Goal: Check status: Check status

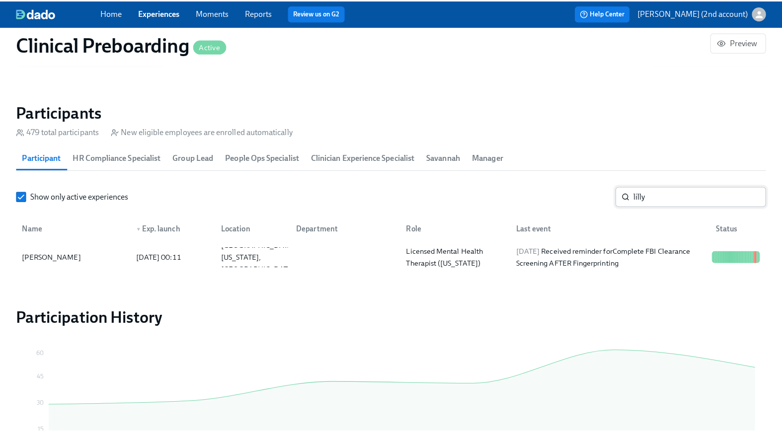
scroll to position [0, 11960]
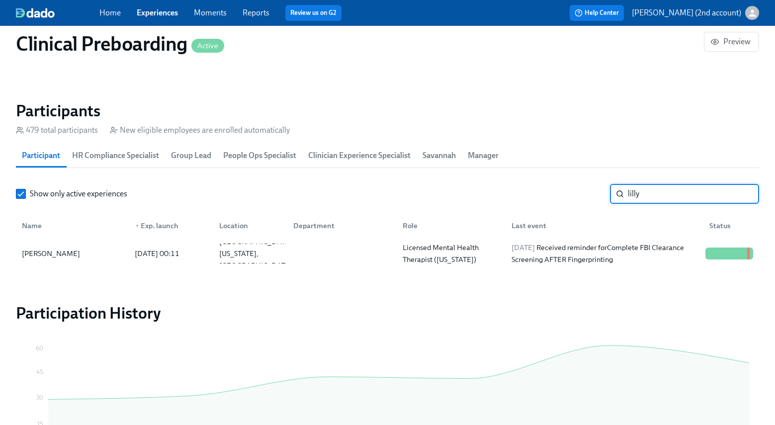
paste input "Maurine Obi"
click at [599, 256] on div "2025/08/19 Completed task Complete FBI Clearance Screening AFTER Fingerprinting" at bounding box center [604, 253] width 194 height 24
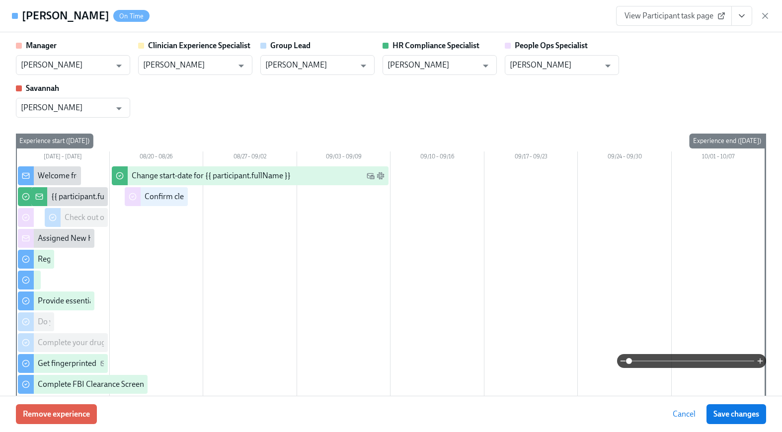
click at [740, 17] on icon "View task page" at bounding box center [742, 16] width 10 height 10
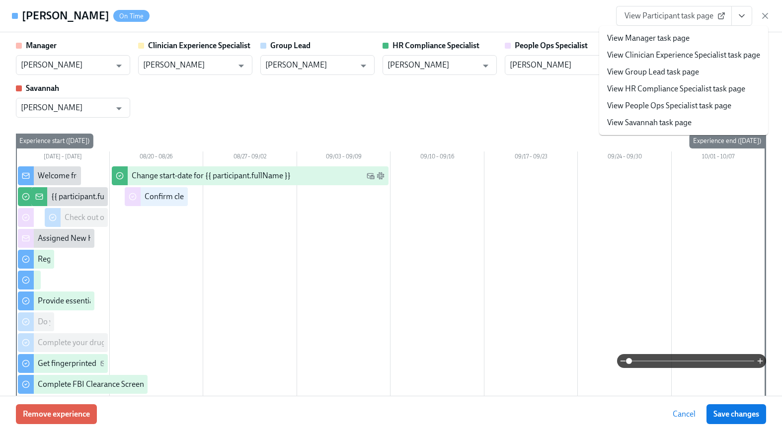
click at [693, 104] on link "View People Ops Specialist task page" at bounding box center [669, 105] width 124 height 11
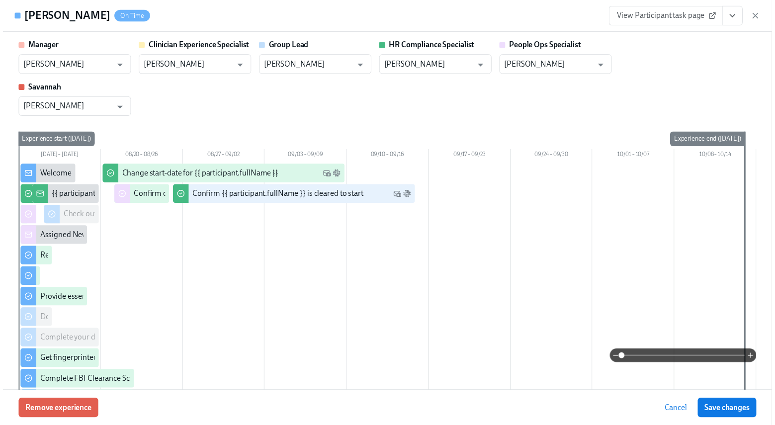
scroll to position [0, 11968]
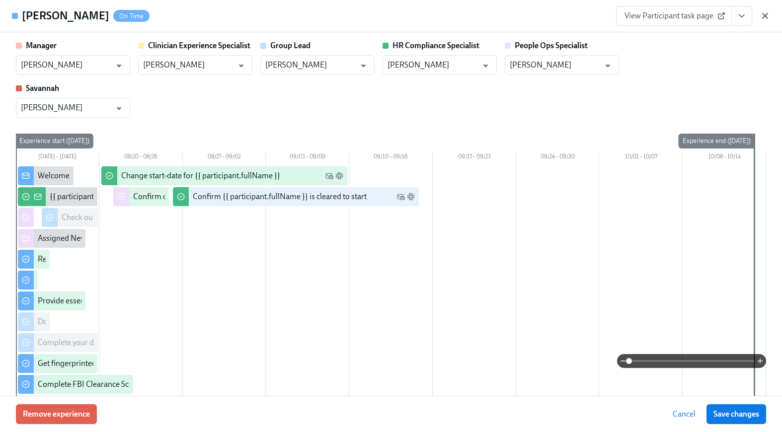
click at [766, 15] on icon "button" at bounding box center [765, 15] width 5 height 5
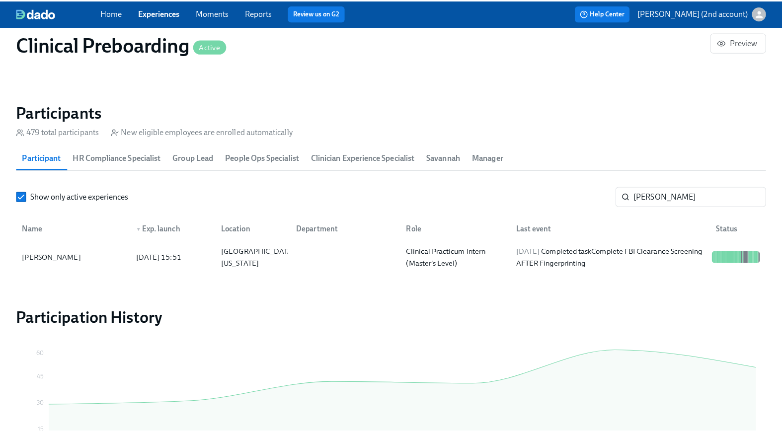
scroll to position [0, 11960]
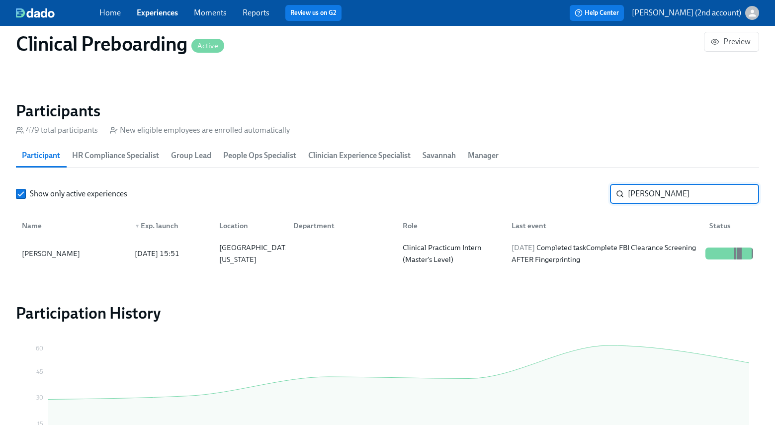
click at [646, 195] on input "Maurine Obi" at bounding box center [693, 194] width 131 height 20
paste input "Leigh Slater"
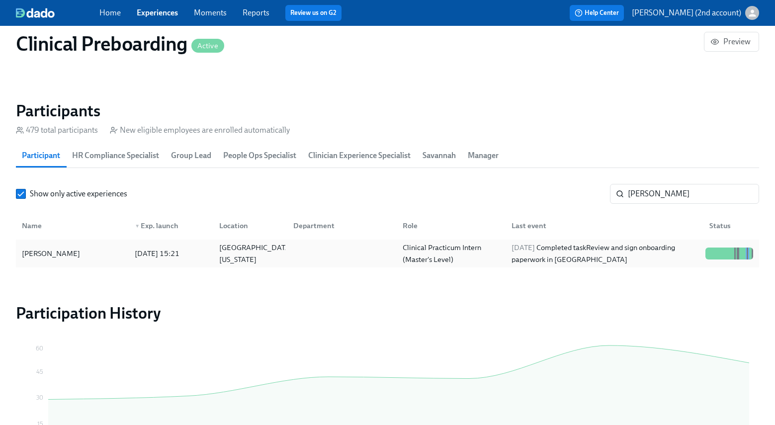
click at [670, 255] on div "2025/08/19 Completed task Review and sign onboarding paperwork in UKG" at bounding box center [604, 253] width 194 height 24
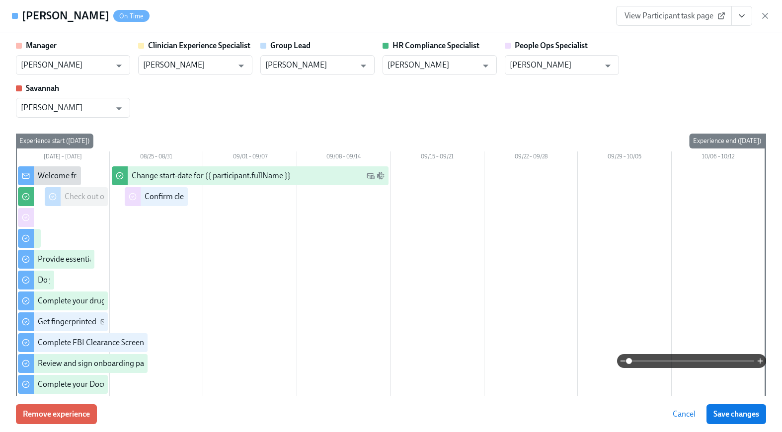
click at [740, 16] on icon "View task page" at bounding box center [742, 16] width 10 height 10
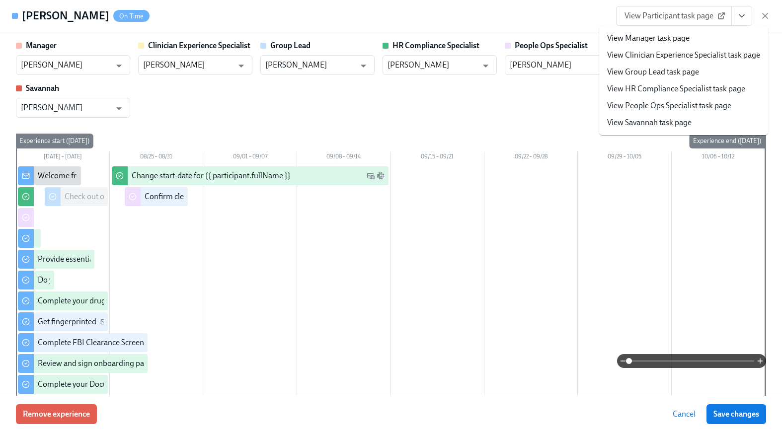
click at [654, 105] on link "View People Ops Specialist task page" at bounding box center [669, 105] width 124 height 11
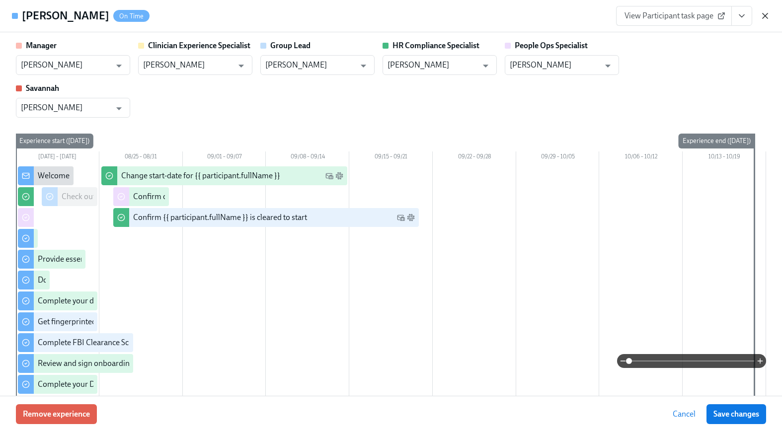
click at [763, 18] on icon "button" at bounding box center [765, 15] width 5 height 5
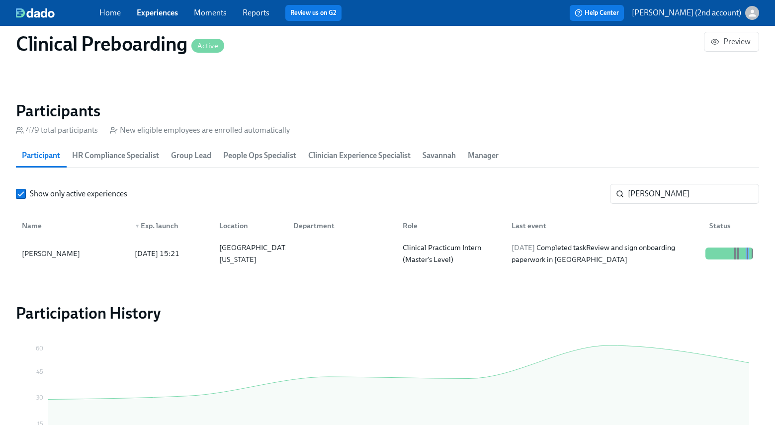
scroll to position [0, 11960]
click at [665, 177] on section "Participants 479 total participants New eligible employees are enrolled automat…" at bounding box center [387, 186] width 743 height 170
click at [670, 201] on input "Leigh Slater" at bounding box center [693, 194] width 131 height 20
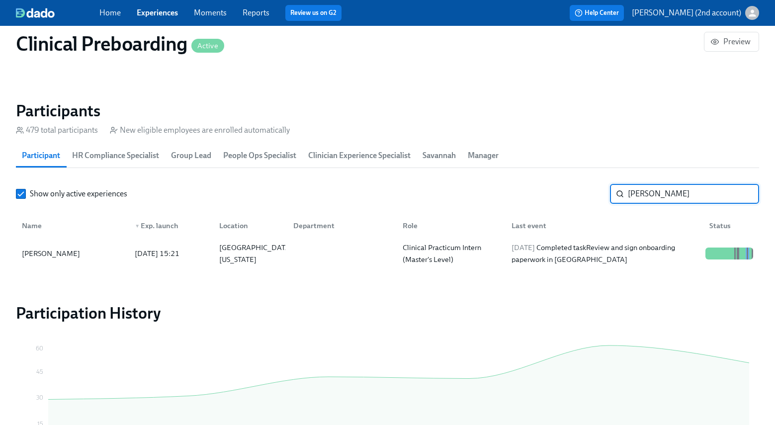
paste input "Marley Adams"
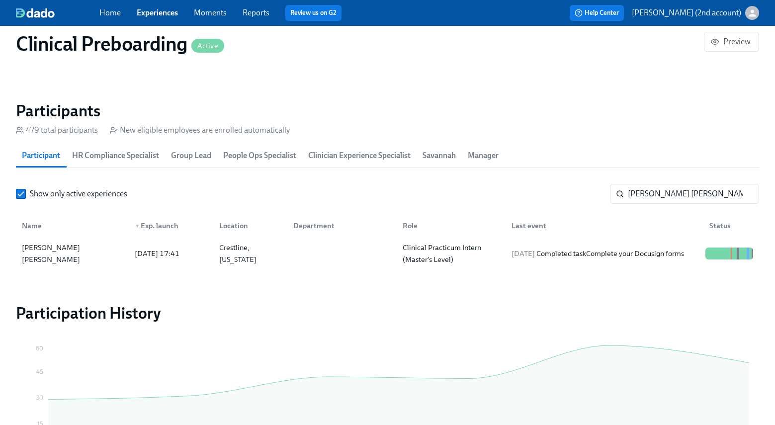
click at [676, 239] on div "Name ▼ Exp. launch Location Department Role Last event Status" at bounding box center [387, 224] width 743 height 32
click at [676, 247] on div "2025/08/19 Completed task Complete your Docusign forms" at bounding box center [597, 253] width 180 height 12
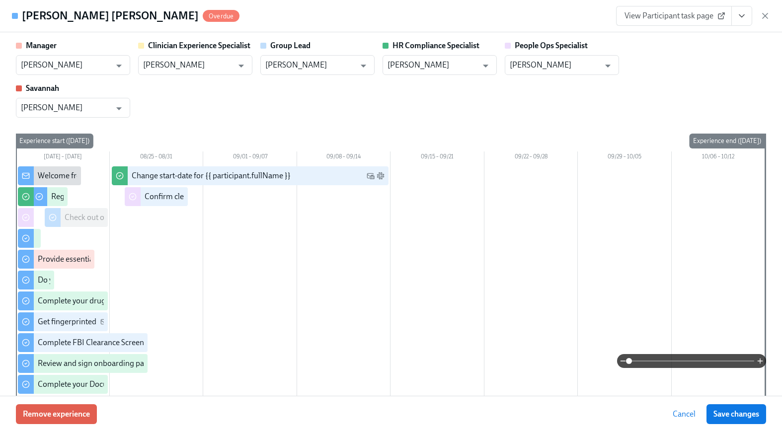
click at [749, 12] on button "View task page" at bounding box center [741, 16] width 21 height 20
click at [742, 21] on button "View task page" at bounding box center [741, 16] width 21 height 20
click at [742, 18] on icon "View task page" at bounding box center [742, 16] width 10 height 10
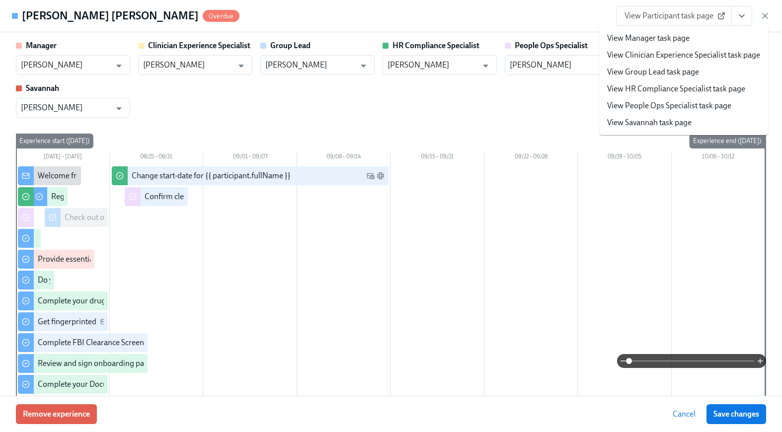
click at [696, 106] on link "View People Ops Specialist task page" at bounding box center [669, 105] width 124 height 11
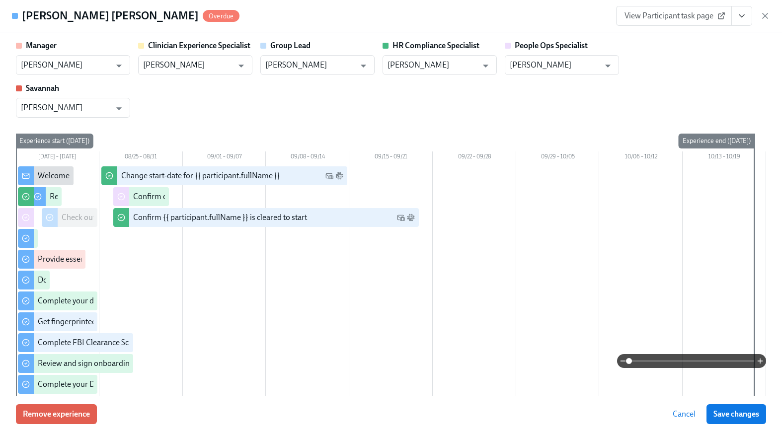
click at [766, 16] on icon "button" at bounding box center [765, 15] width 5 height 5
click at [766, 13] on div "Home Experiences Moments Reports Review us on G2 Help Center Jackie Jean (2nd a…" at bounding box center [387, 13] width 775 height 26
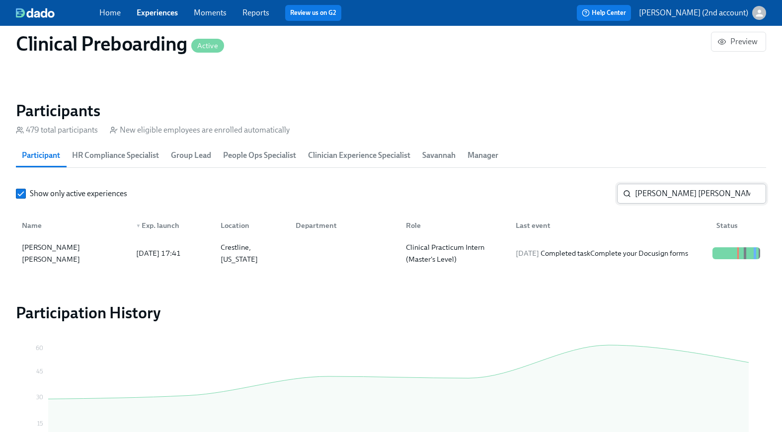
click at [693, 190] on input "Marley Adams" at bounding box center [700, 194] width 131 height 20
click at [693, 191] on input "Marley Adams" at bounding box center [700, 194] width 131 height 20
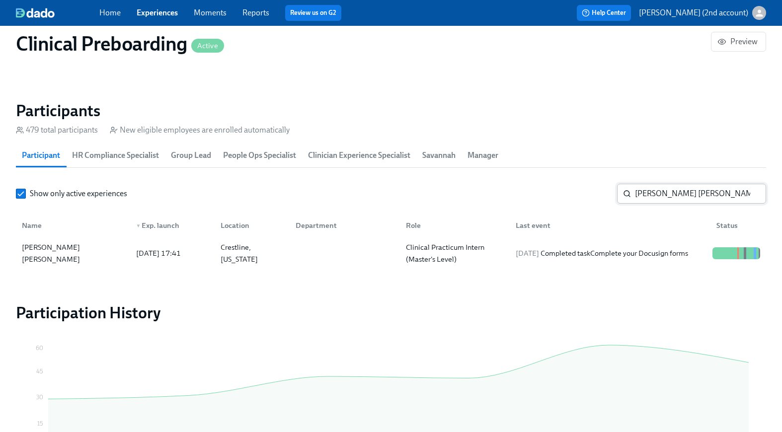
click at [693, 191] on input "Marley Adams" at bounding box center [700, 194] width 131 height 20
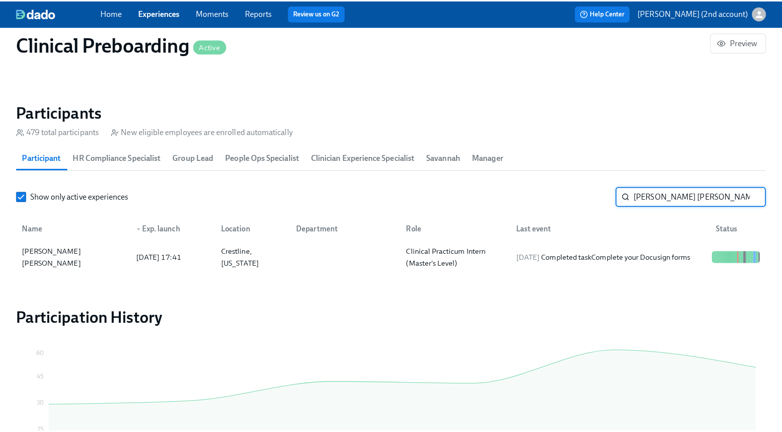
scroll to position [0, 11968]
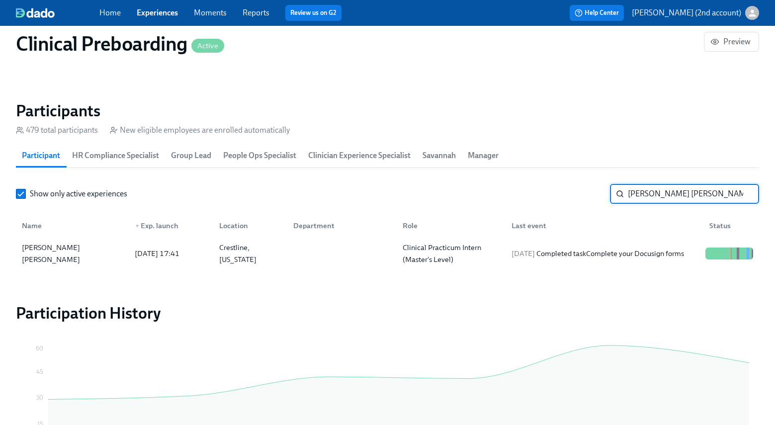
click at [687, 192] on input "Marley Adams" at bounding box center [693, 194] width 131 height 20
type input "M"
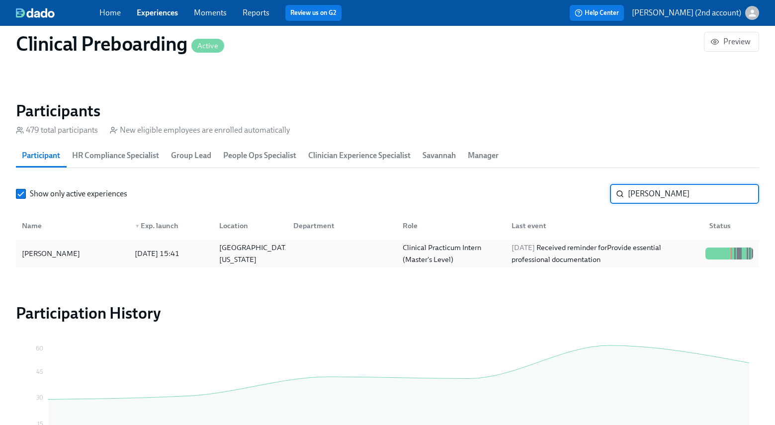
click at [501, 244] on div "Clinical Practicum Intern (Master's Level)" at bounding box center [451, 253] width 105 height 24
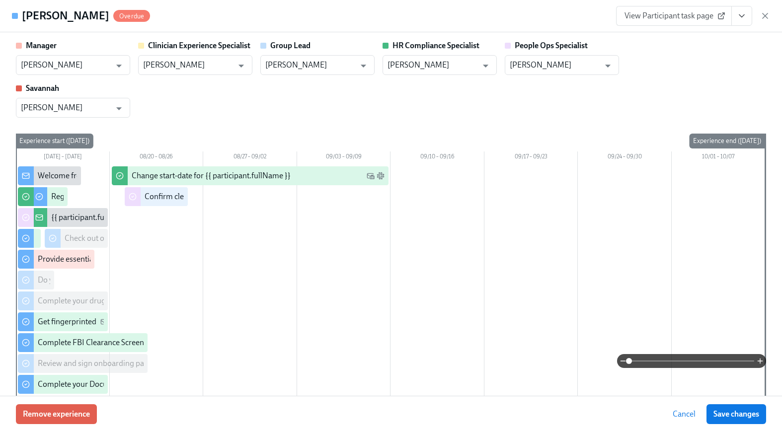
click at [741, 17] on icon "View task page" at bounding box center [742, 16] width 10 height 10
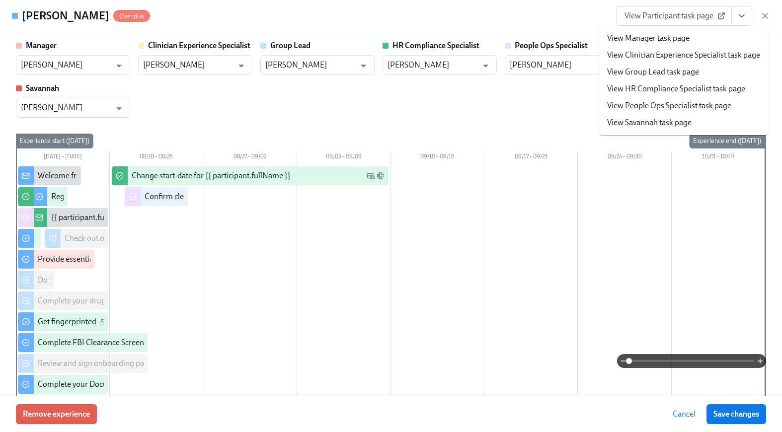
click at [635, 111] on link "View People Ops Specialist task page" at bounding box center [669, 105] width 124 height 11
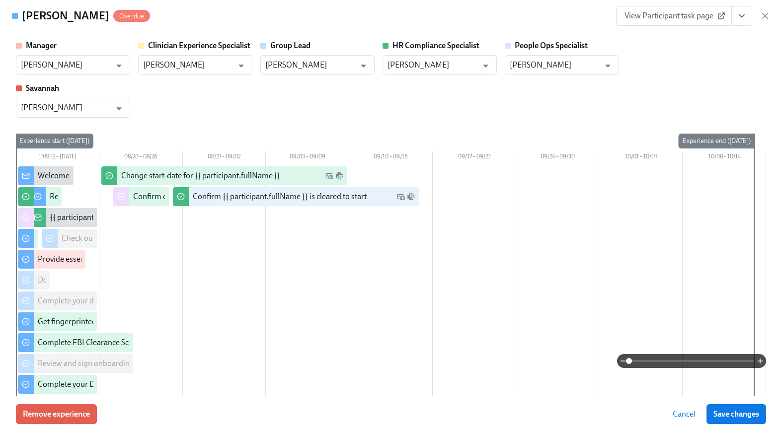
click at [710, 116] on div "Personal Email" at bounding box center [720, 116] width 64 height 11
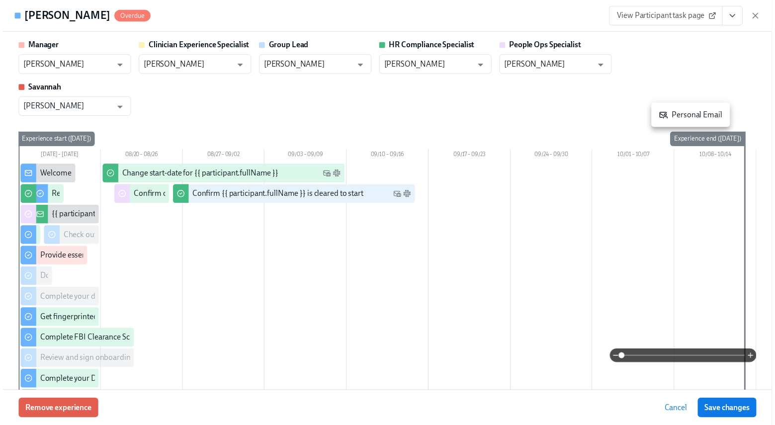
scroll to position [980, 0]
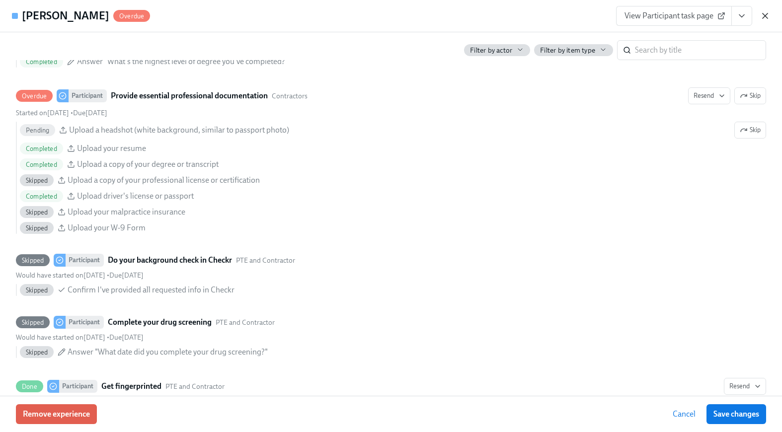
click at [760, 19] on icon "button" at bounding box center [765, 16] width 10 height 10
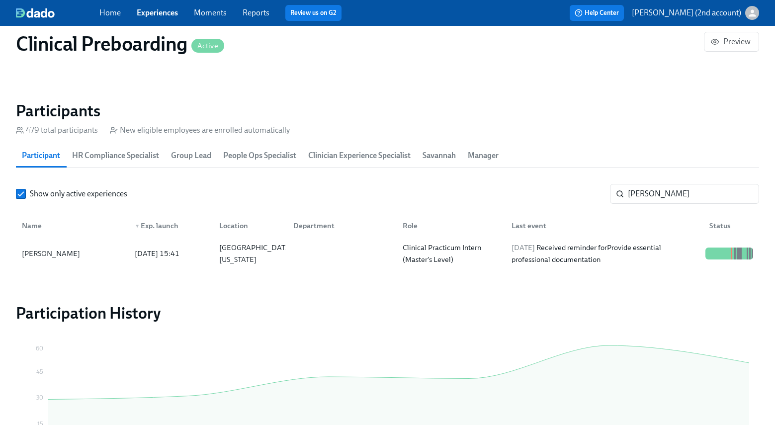
scroll to position [0, 11960]
click at [676, 191] on input "Kate Sanders" at bounding box center [693, 194] width 131 height 20
paste input "[PERSON_NAME]"
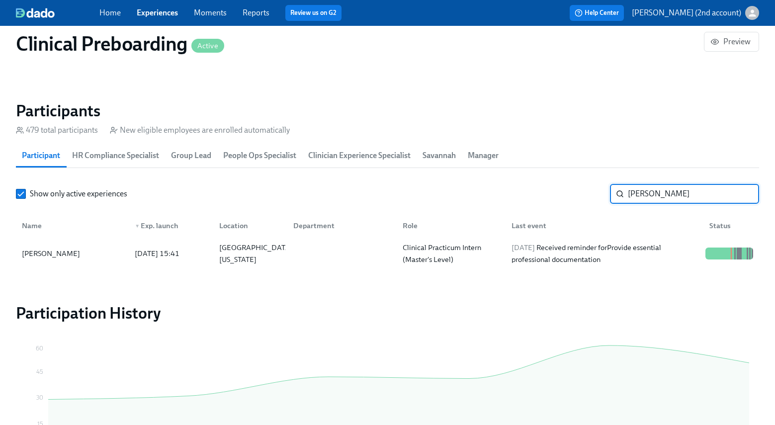
type input "[PERSON_NAME]"
click at [663, 245] on div "2025/08/19 Completed task Provide essential professional documentation" at bounding box center [604, 253] width 194 height 24
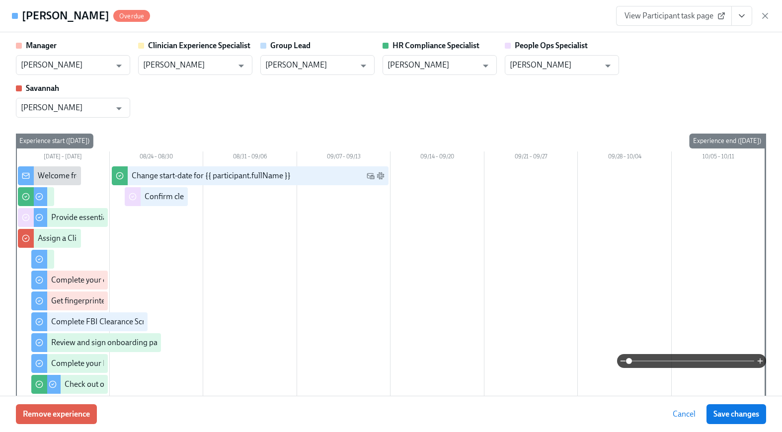
click at [752, 19] on button "View task page" at bounding box center [741, 16] width 21 height 20
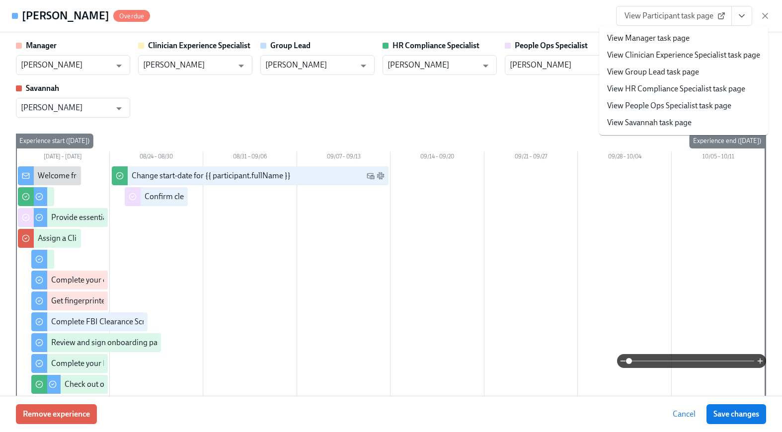
click at [691, 111] on link "View People Ops Specialist task page" at bounding box center [669, 105] width 124 height 11
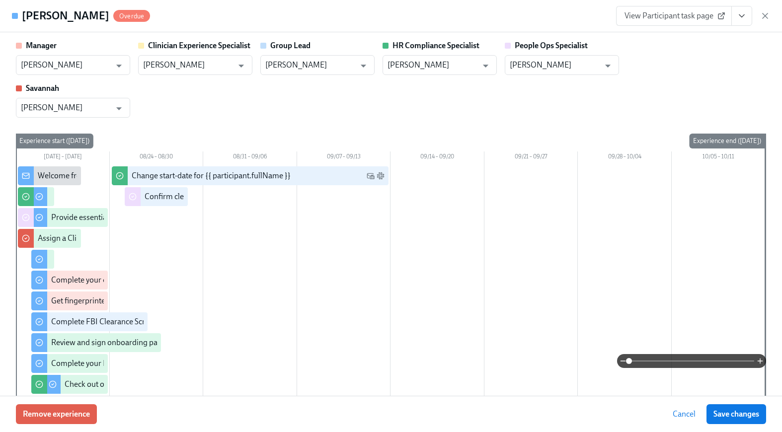
click at [761, 13] on icon "button" at bounding box center [765, 16] width 10 height 10
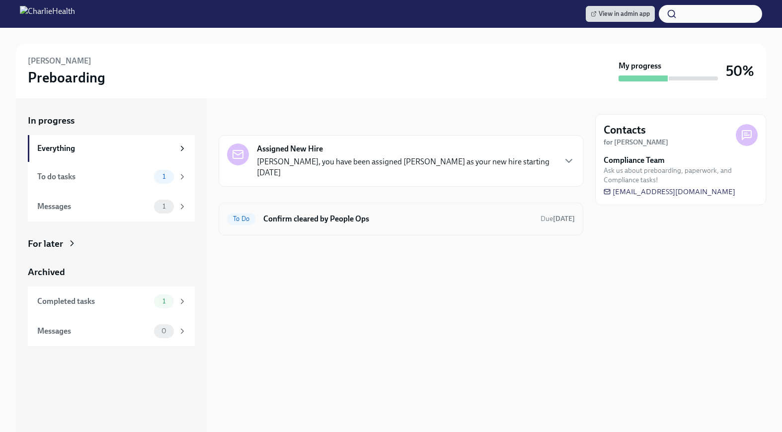
click at [287, 233] on div "To Do Confirm cleared by People Ops Due today" at bounding box center [401, 219] width 365 height 33
click at [290, 224] on div "To Do Confirm cleared by People Ops Due today" at bounding box center [401, 219] width 348 height 16
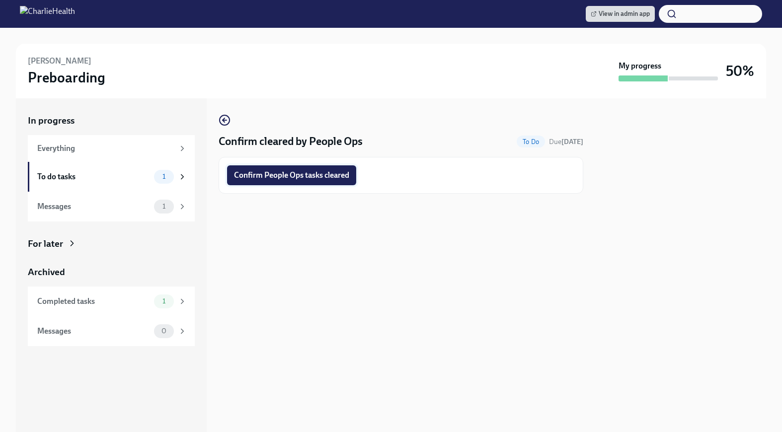
click at [281, 171] on span "Confirm People Ops tasks cleared" at bounding box center [291, 175] width 115 height 10
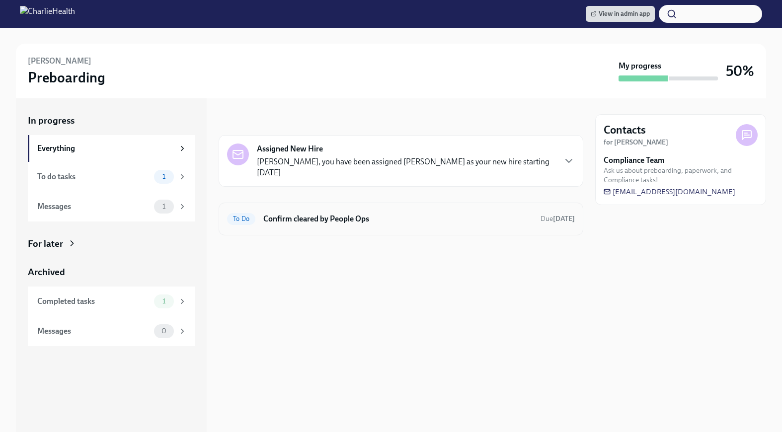
click at [266, 217] on h6 "Confirm cleared by People Ops" at bounding box center [397, 219] width 269 height 11
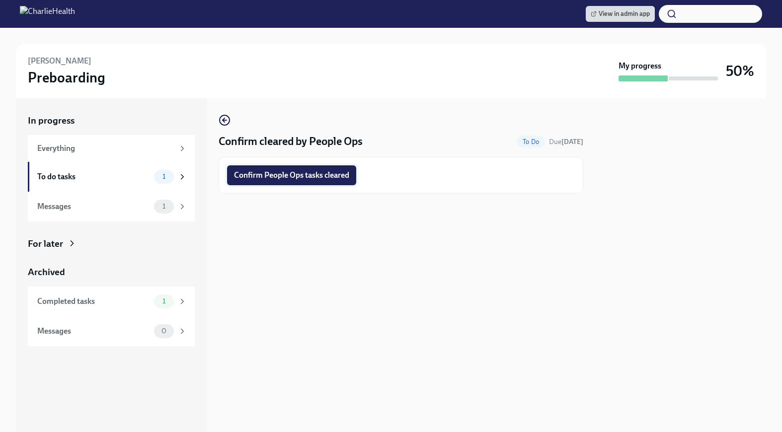
click at [272, 173] on span "Confirm People Ops tasks cleared" at bounding box center [291, 175] width 115 height 10
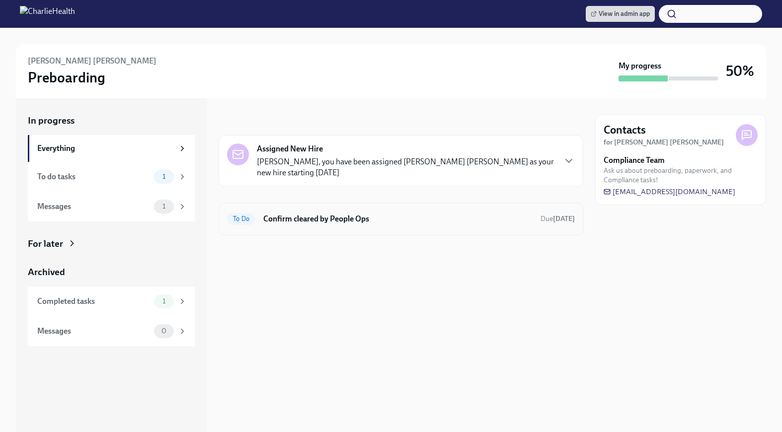
click at [439, 216] on h6 "Confirm cleared by People Ops" at bounding box center [397, 219] width 269 height 11
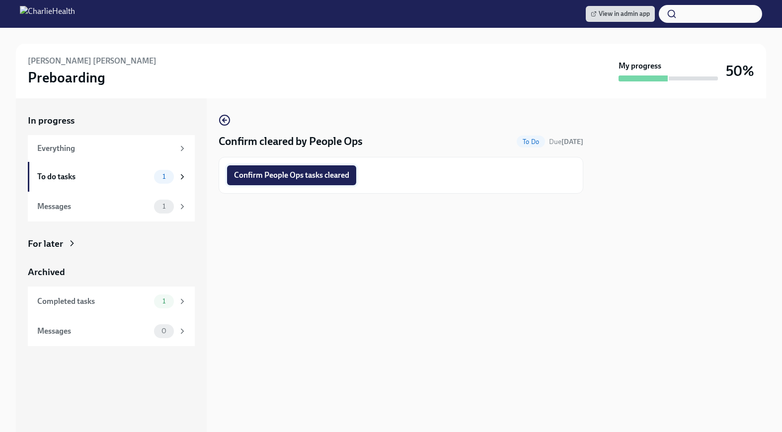
click at [302, 169] on button "Confirm People Ops tasks cleared" at bounding box center [291, 175] width 129 height 20
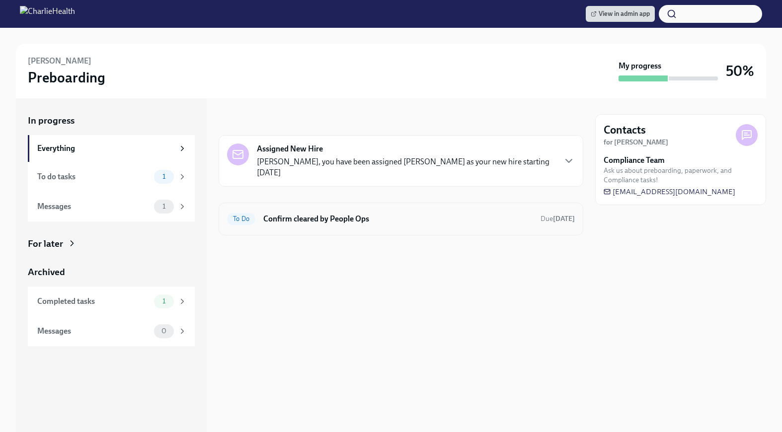
click at [242, 226] on div "To Do Confirm cleared by People Ops Due today" at bounding box center [401, 219] width 348 height 16
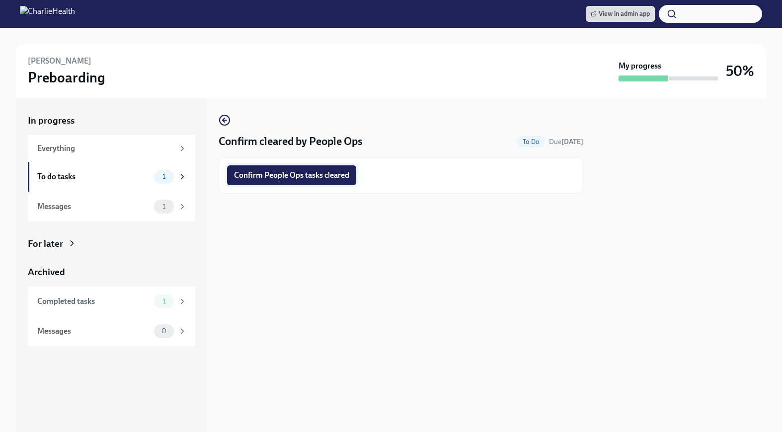
click at [253, 179] on span "Confirm People Ops tasks cleared" at bounding box center [291, 175] width 115 height 10
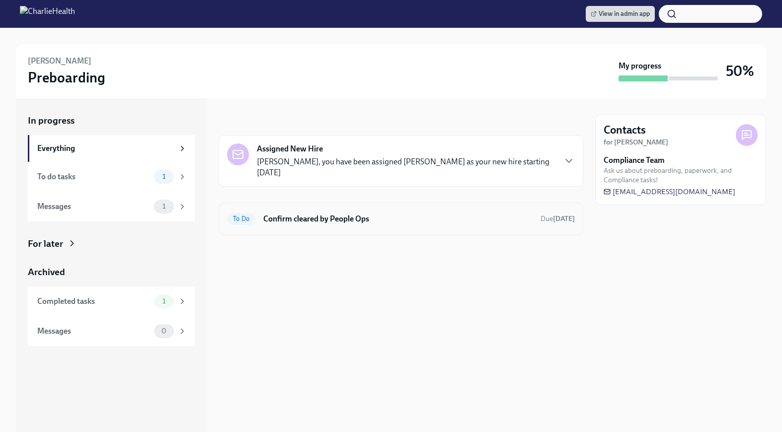
click at [304, 217] on h6 "Confirm cleared by People Ops" at bounding box center [397, 219] width 269 height 11
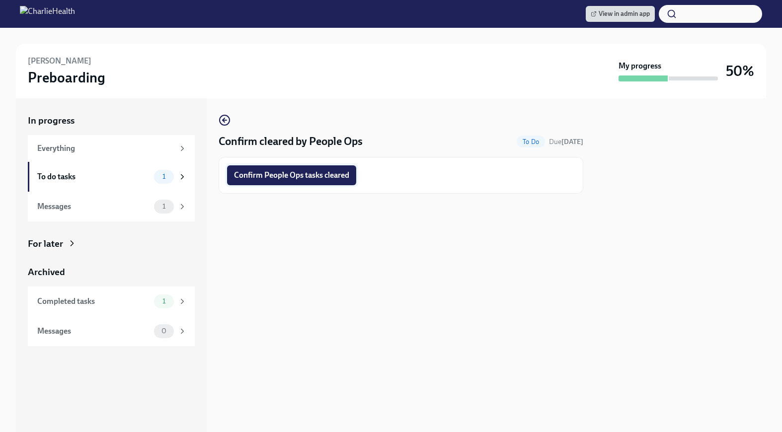
click at [263, 183] on button "Confirm People Ops tasks cleared" at bounding box center [291, 175] width 129 height 20
